Goal: Task Accomplishment & Management: Use online tool/utility

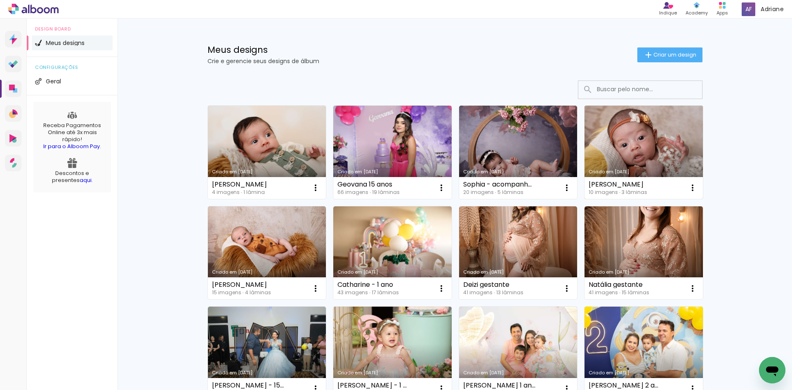
click at [636, 139] on link "Criado em [DATE]" at bounding box center [643, 152] width 118 height 93
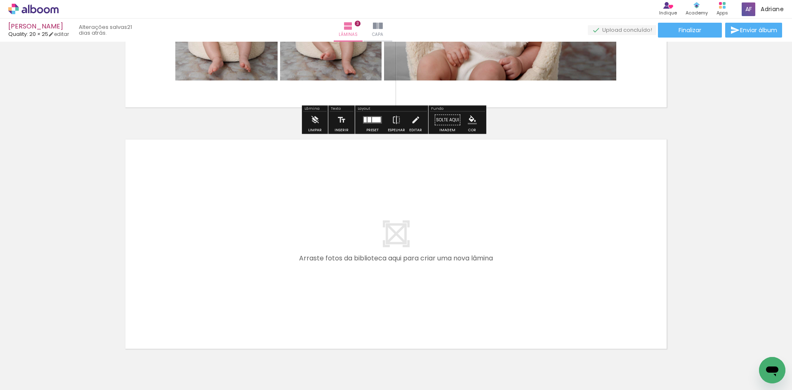
scroll to position [660, 0]
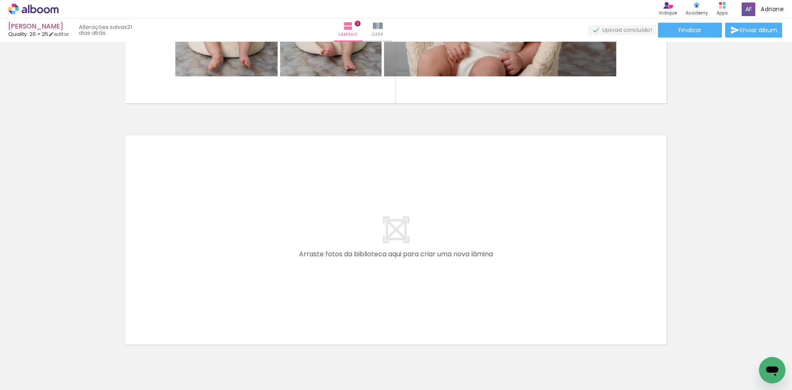
click at [21, 375] on span "Adicionar Fotos" at bounding box center [29, 378] width 25 height 9
click at [0, 0] on input "file" at bounding box center [0, 0] width 0 height 0
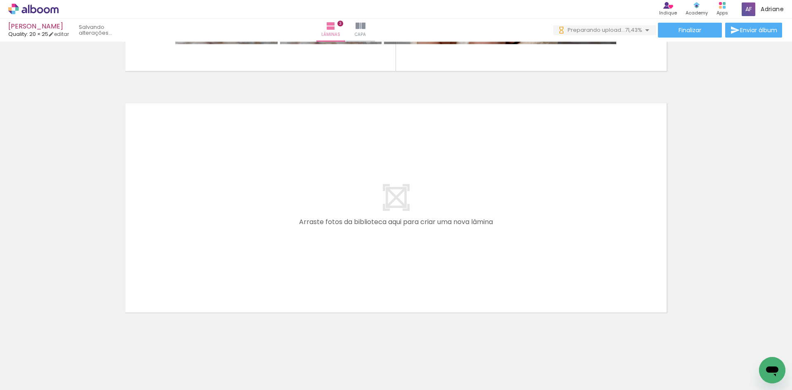
scroll to position [701, 0]
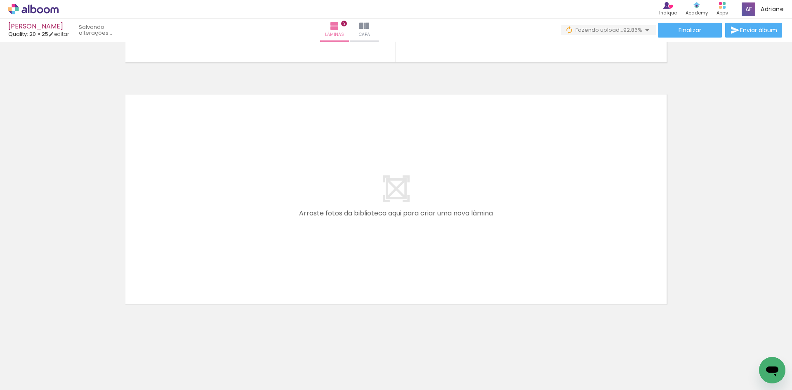
click at [467, 207] on quentale-layouter at bounding box center [396, 199] width 553 height 221
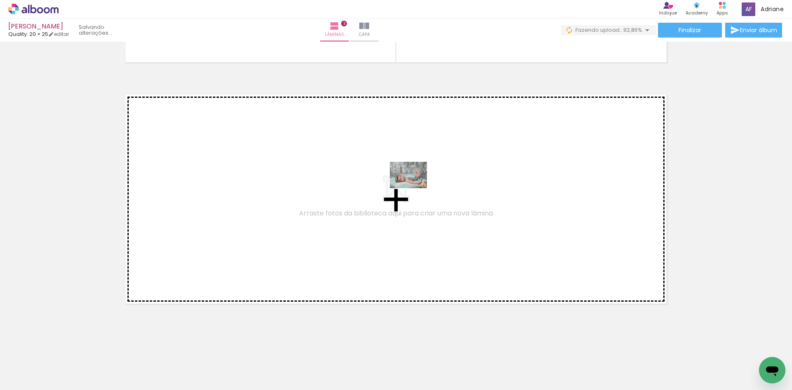
drag, startPoint x: 549, startPoint y: 374, endPoint x: 408, endPoint y: 187, distance: 233.9
click at [408, 187] on quentale-workspace at bounding box center [396, 195] width 792 height 390
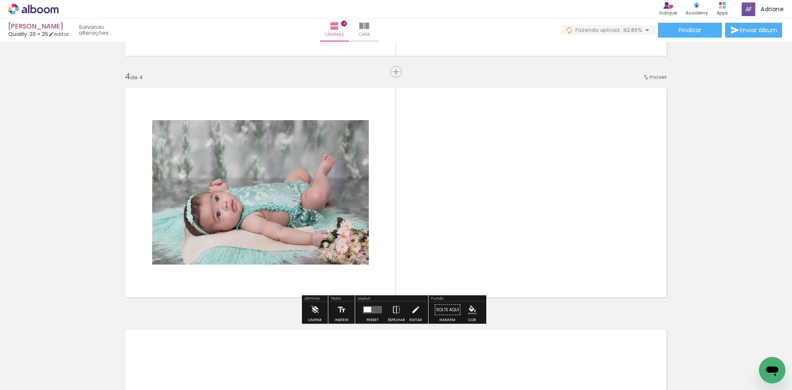
scroll to position [710, 0]
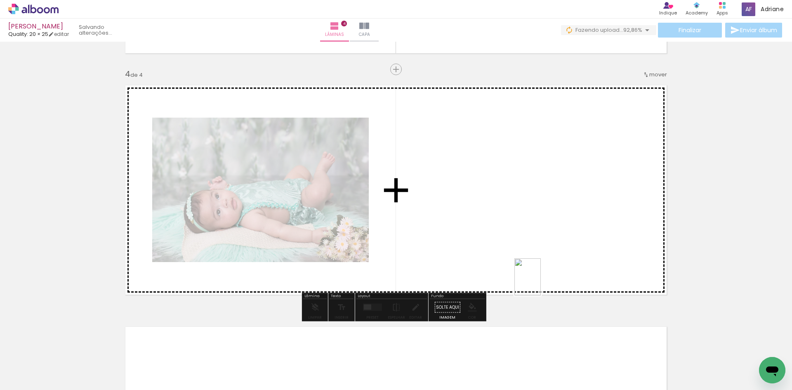
drag, startPoint x: 580, startPoint y: 363, endPoint x: 539, endPoint y: 283, distance: 90.0
click at [539, 283] on quentale-workspace at bounding box center [396, 195] width 792 height 390
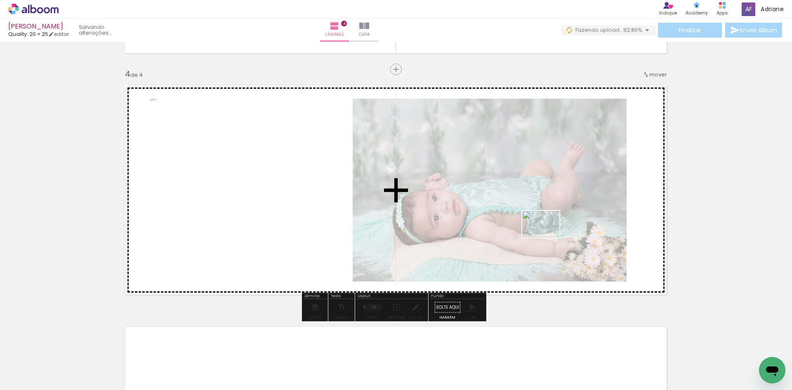
drag, startPoint x: 647, startPoint y: 364, endPoint x: 547, endPoint y: 236, distance: 162.5
click at [547, 236] on quentale-workspace at bounding box center [396, 195] width 792 height 390
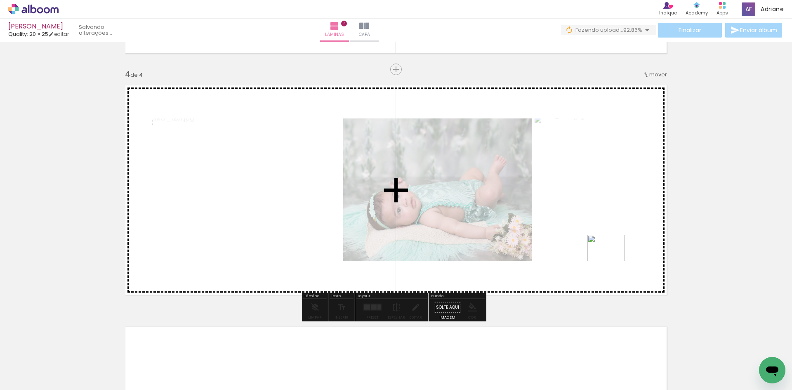
drag, startPoint x: 686, startPoint y: 368, endPoint x: 612, endPoint y: 259, distance: 131.8
click at [612, 259] on quentale-workspace at bounding box center [396, 195] width 792 height 390
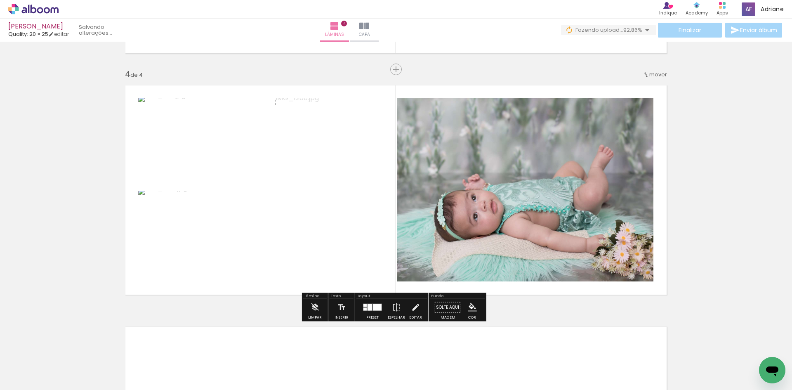
click at [368, 309] on div at bounding box center [370, 307] width 5 height 7
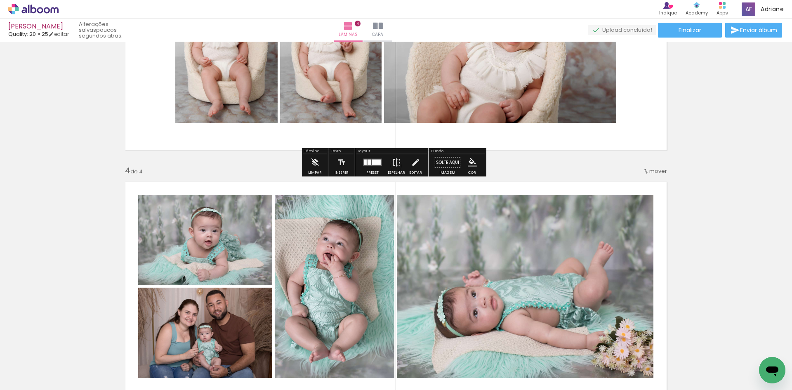
scroll to position [742, 0]
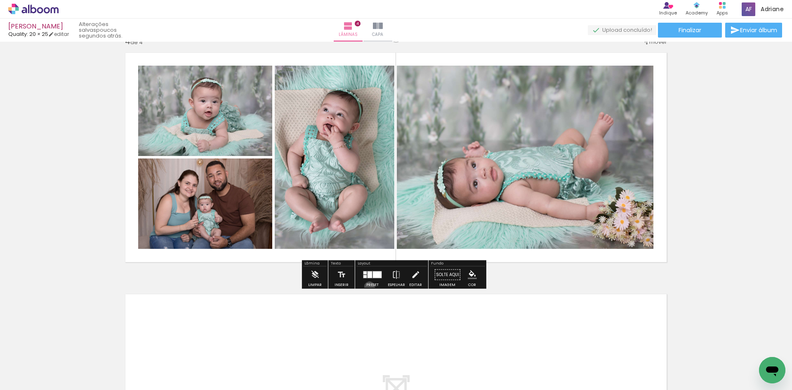
click at [368, 287] on div "Preset" at bounding box center [372, 285] width 12 height 4
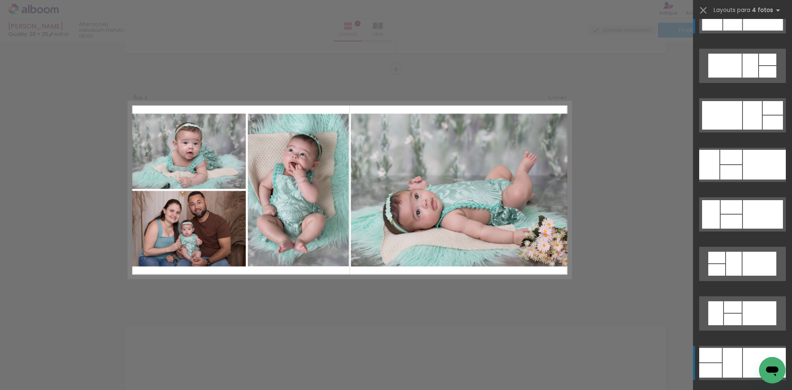
scroll to position [0, 0]
